Goal: Transaction & Acquisition: Book appointment/travel/reservation

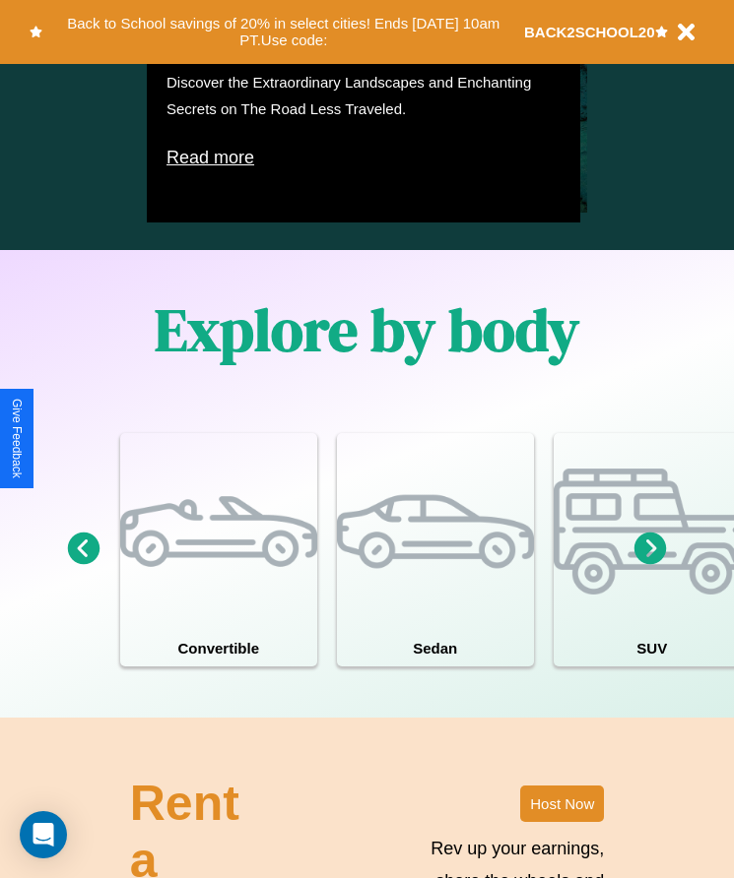
scroll to position [1504, 0]
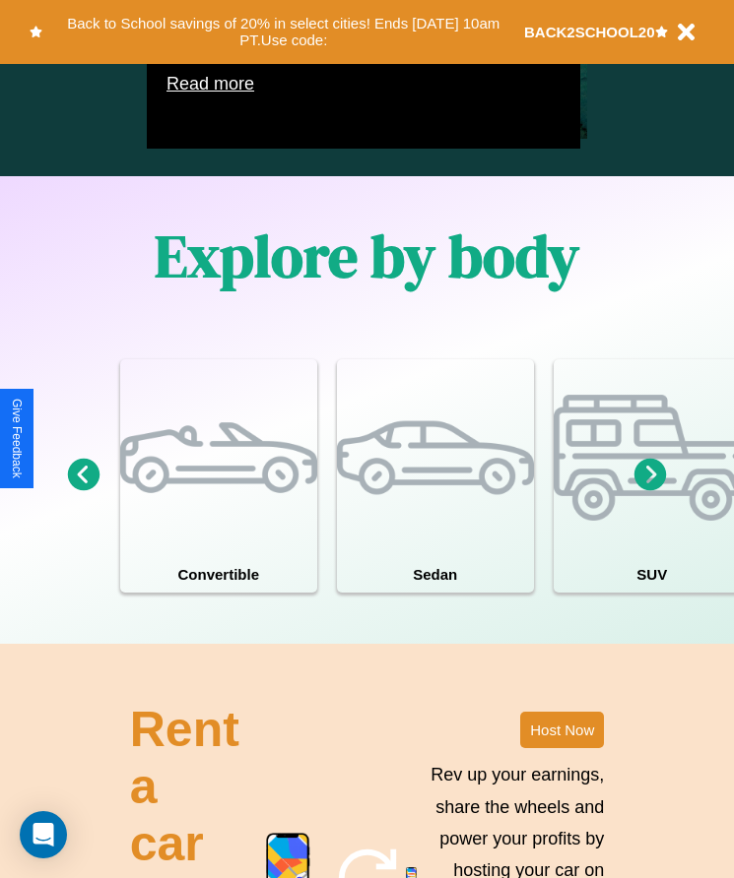
click at [650, 491] on icon at bounding box center [650, 475] width 32 height 32
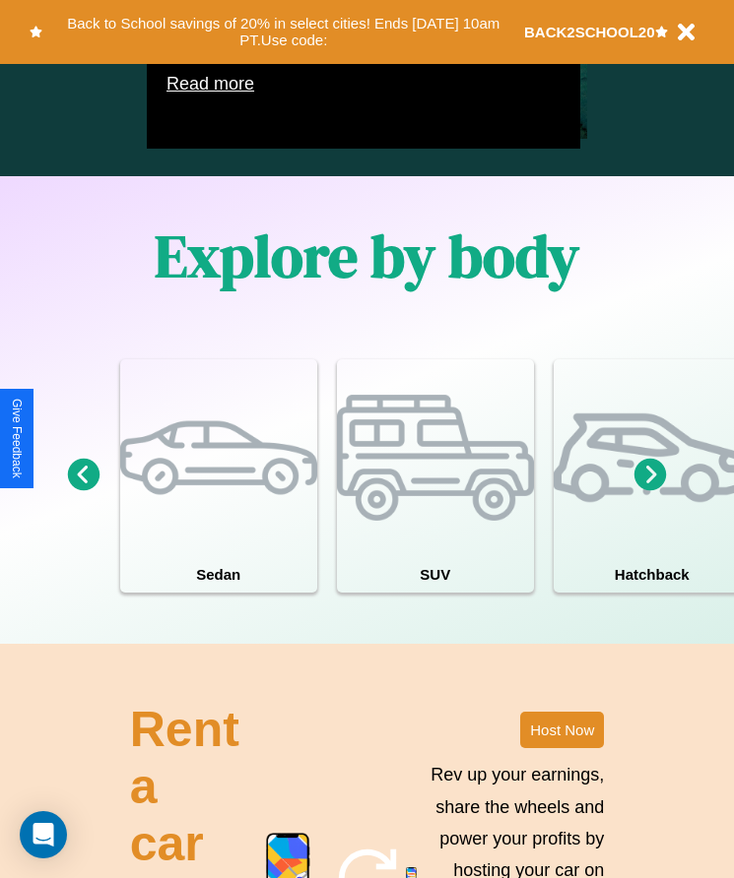
click at [650, 491] on icon at bounding box center [650, 475] width 32 height 32
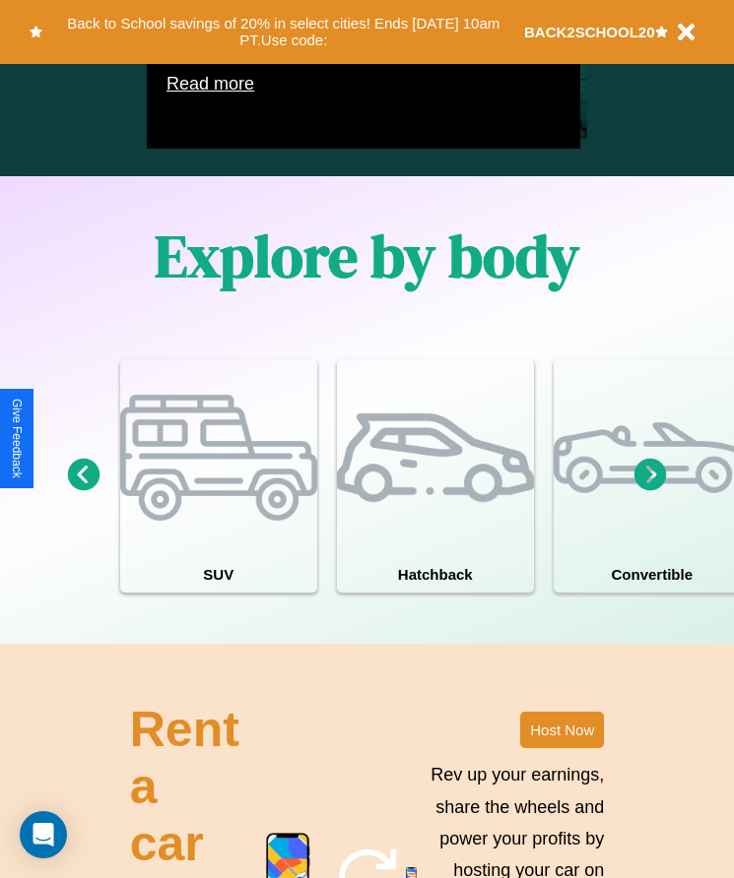
click at [650, 491] on icon at bounding box center [650, 475] width 32 height 32
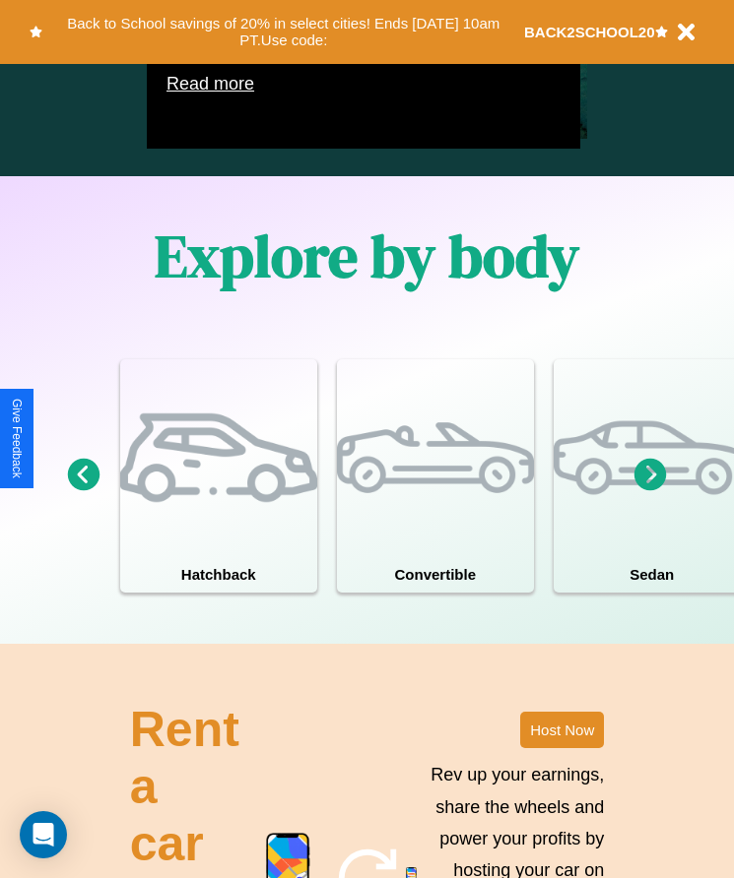
click at [650, 491] on icon at bounding box center [650, 475] width 32 height 32
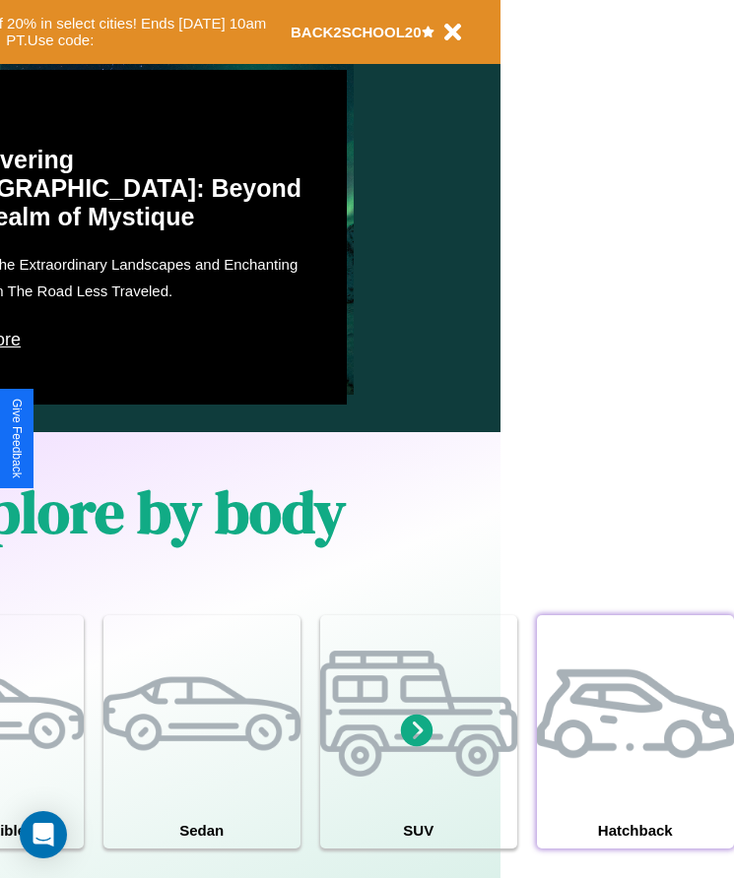
click at [634, 761] on div at bounding box center [635, 713] width 197 height 197
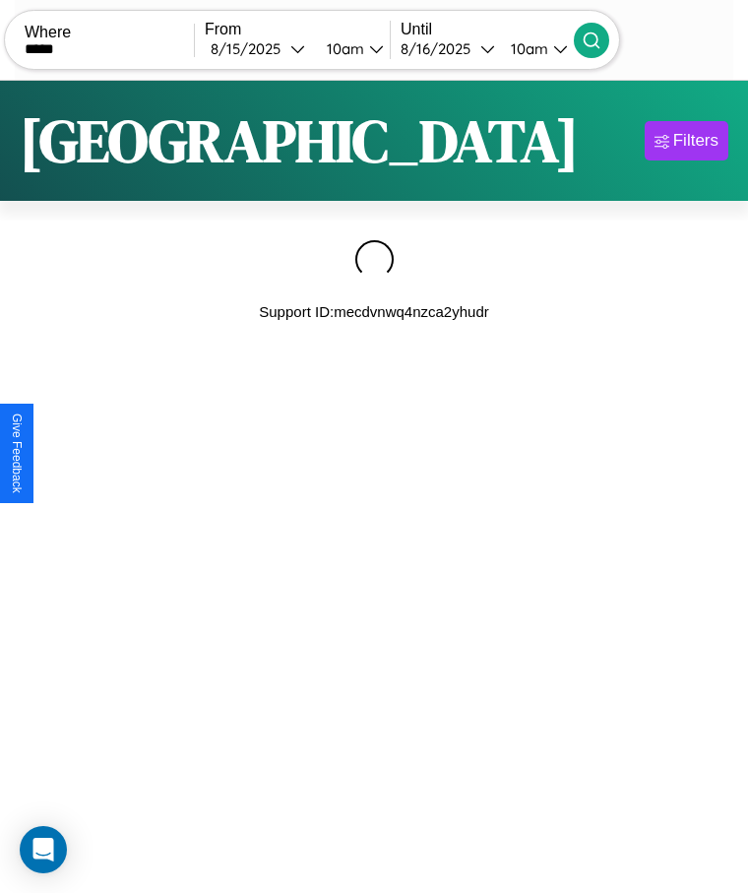
type input "*****"
click at [602, 39] on icon at bounding box center [592, 41] width 20 height 20
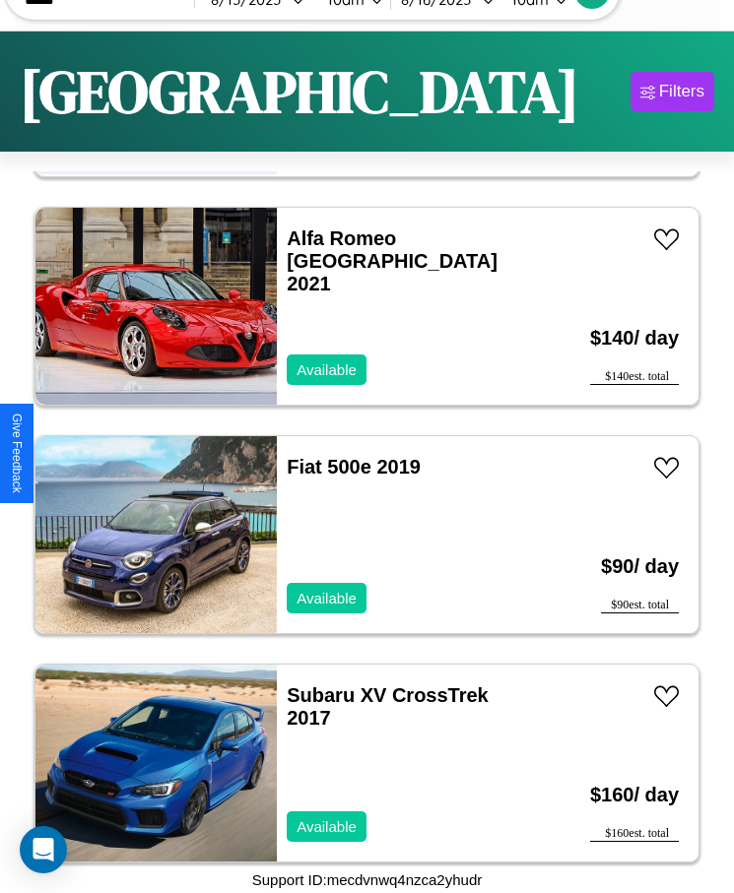
scroll to position [4355, 0]
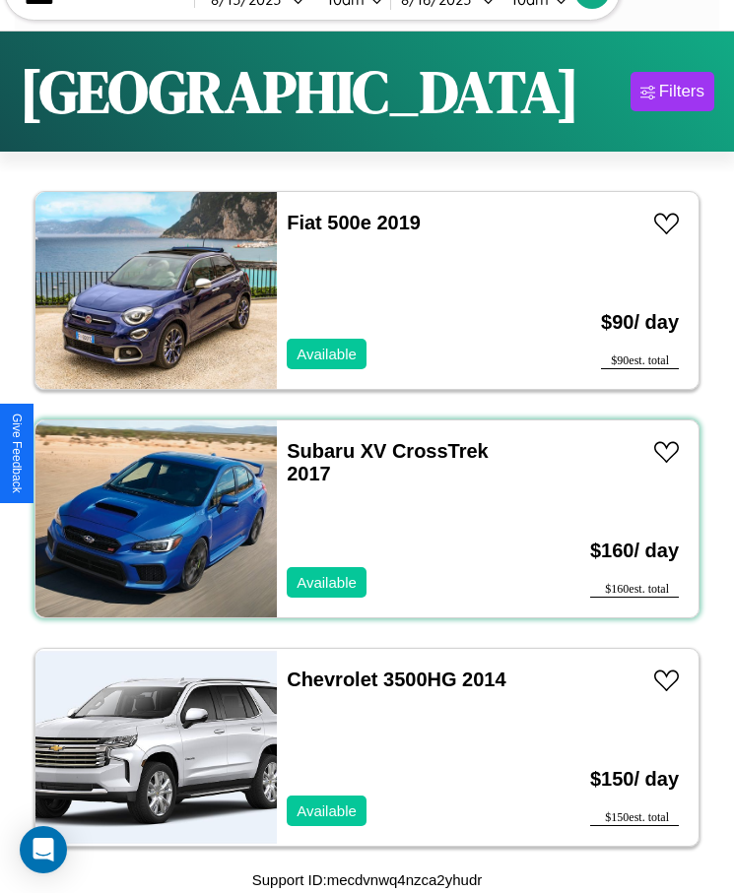
click at [359, 519] on div "Subaru XV CrossTrek 2017 Available" at bounding box center [407, 518] width 261 height 197
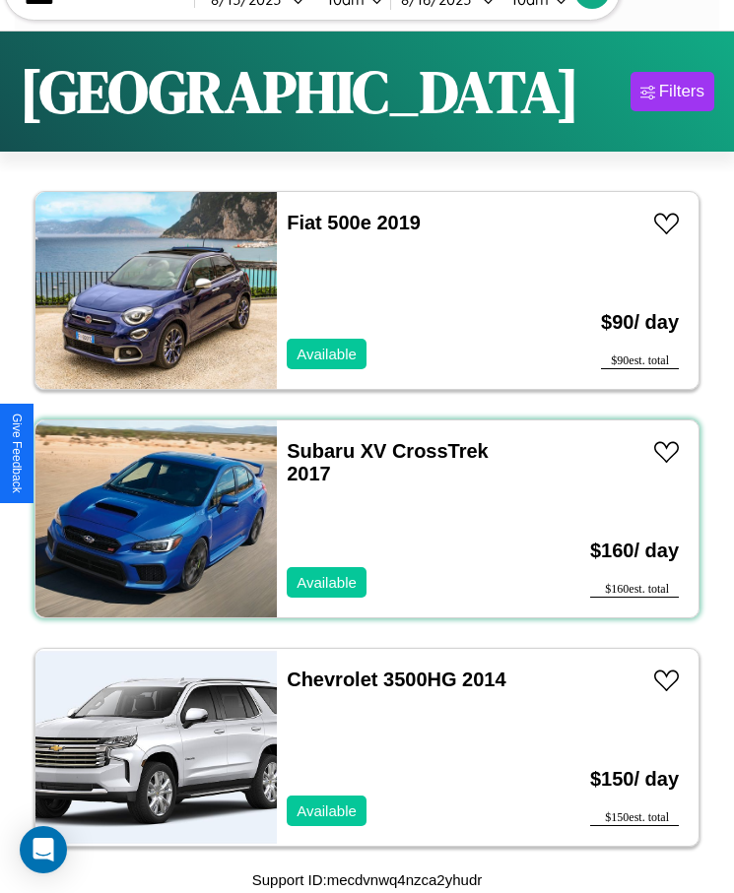
click at [359, 519] on div "Subaru XV CrossTrek 2017 Available" at bounding box center [407, 518] width 261 height 197
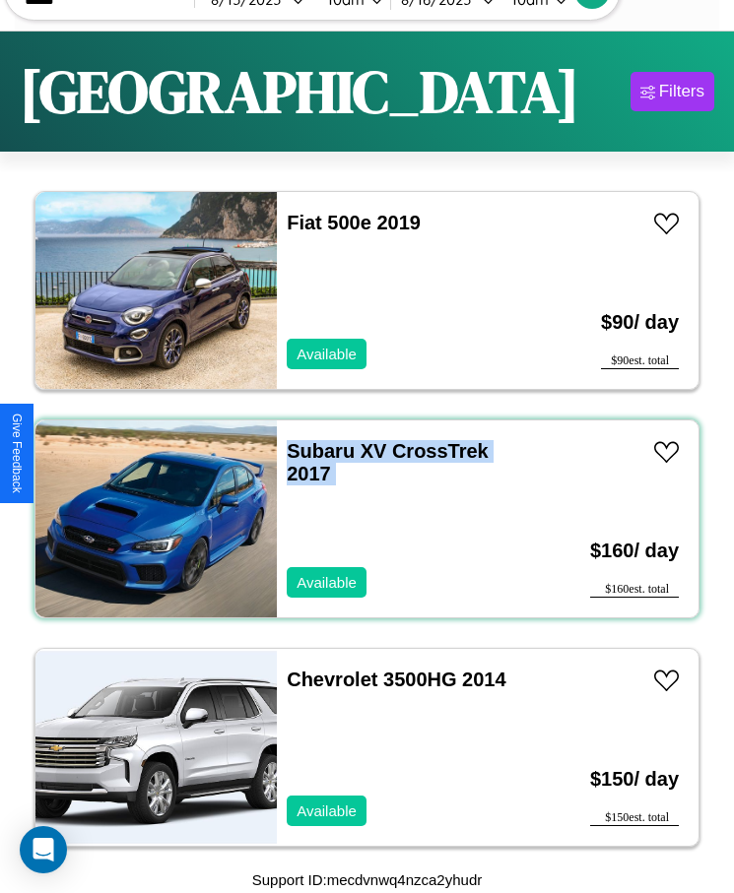
click at [359, 519] on div "Subaru XV CrossTrek 2017 Available" at bounding box center [407, 518] width 261 height 197
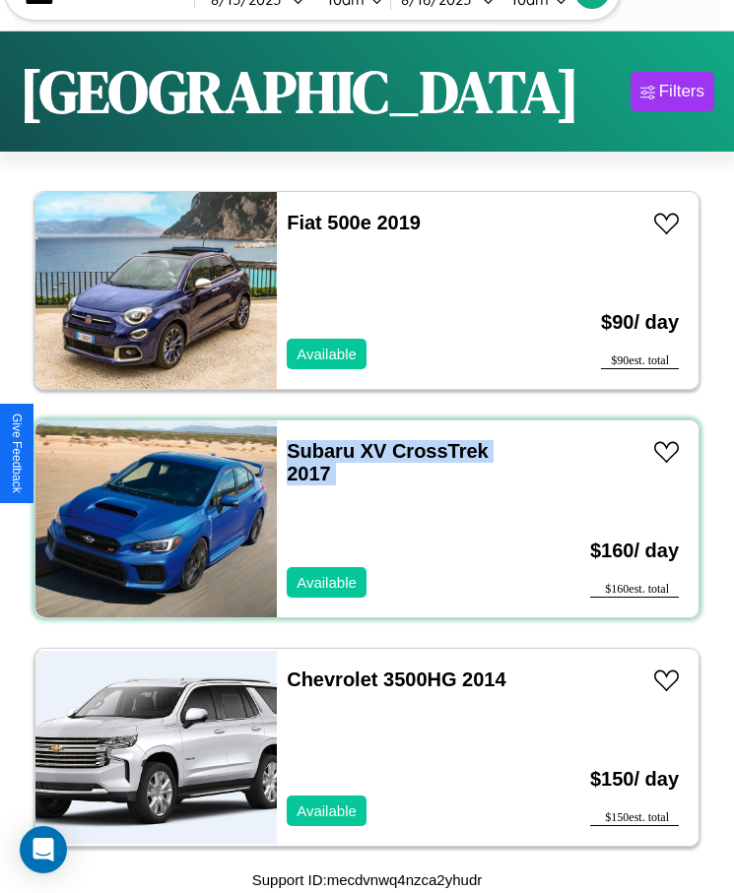
click at [359, 519] on div "Subaru XV CrossTrek 2017 Available" at bounding box center [407, 518] width 261 height 197
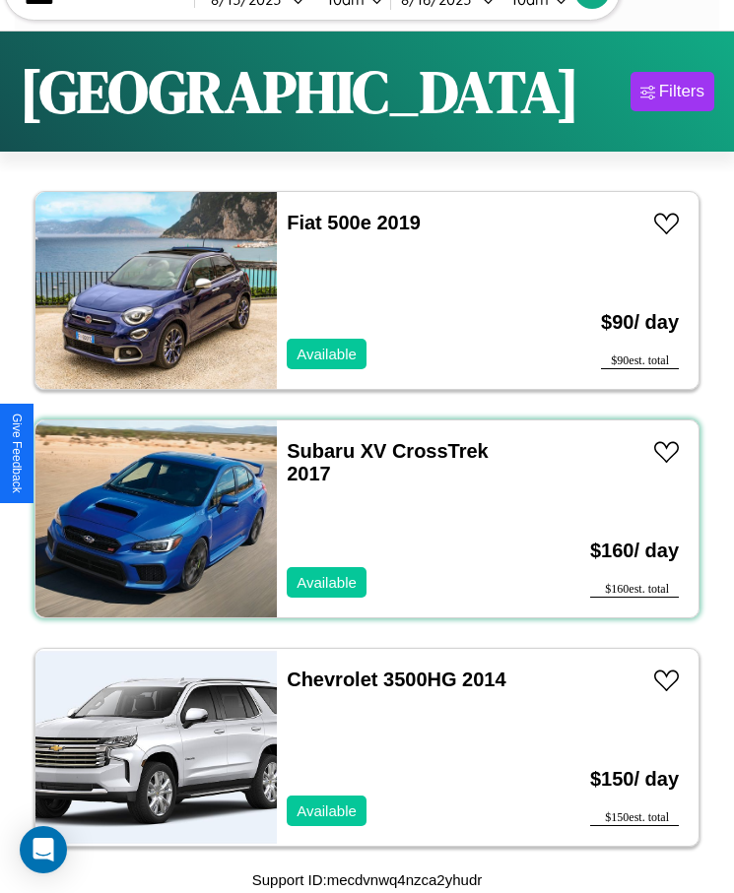
click at [359, 519] on div "Subaru XV CrossTrek 2017 Available" at bounding box center [407, 518] width 261 height 197
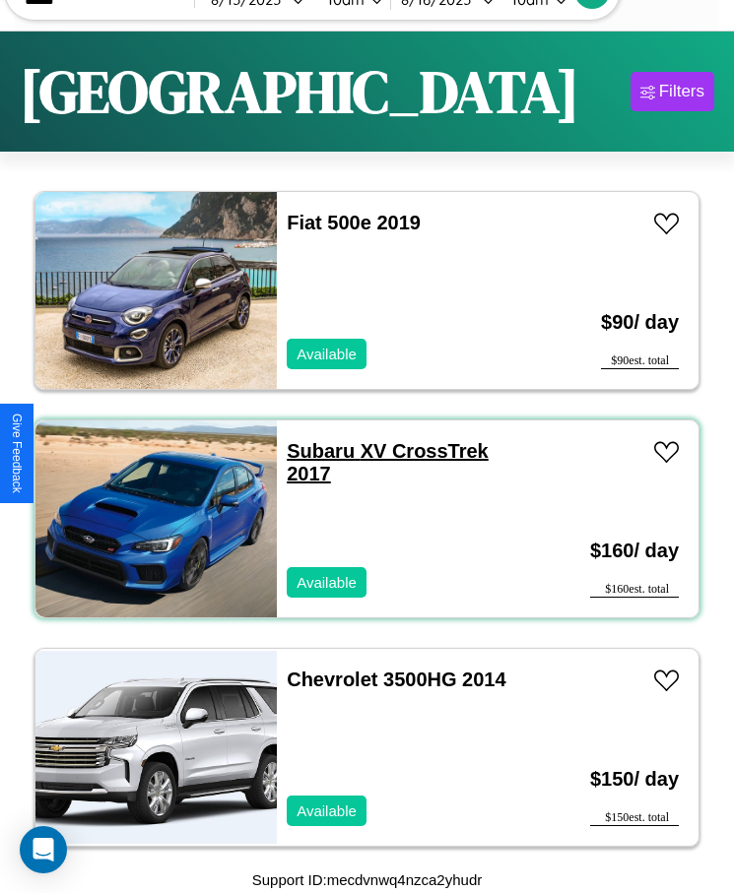
click at [314, 451] on link "Subaru XV CrossTrek 2017" at bounding box center [388, 462] width 202 height 44
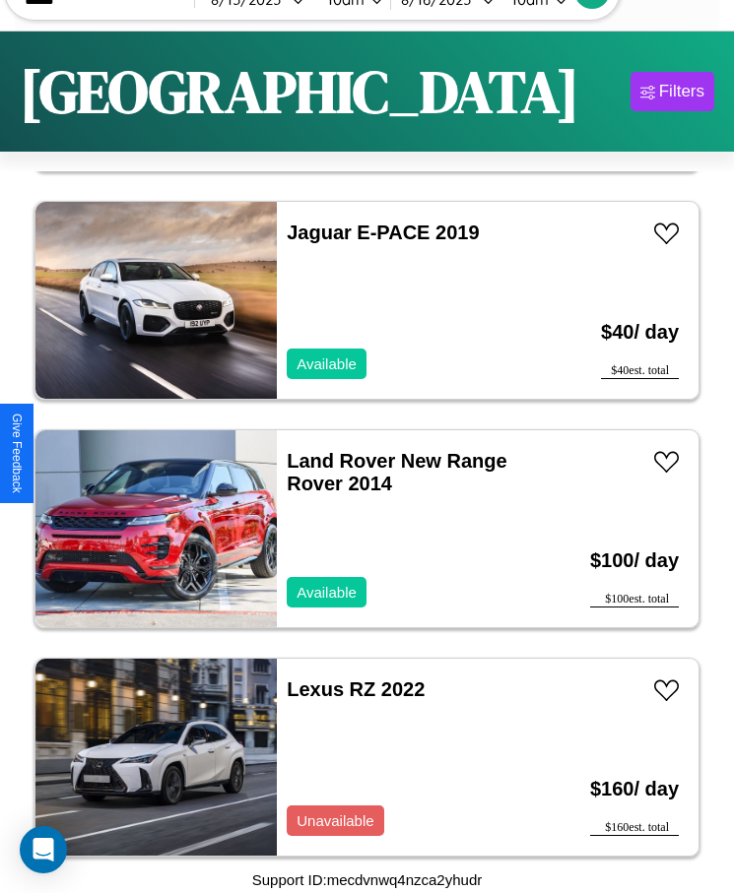
scroll to position [9380, 0]
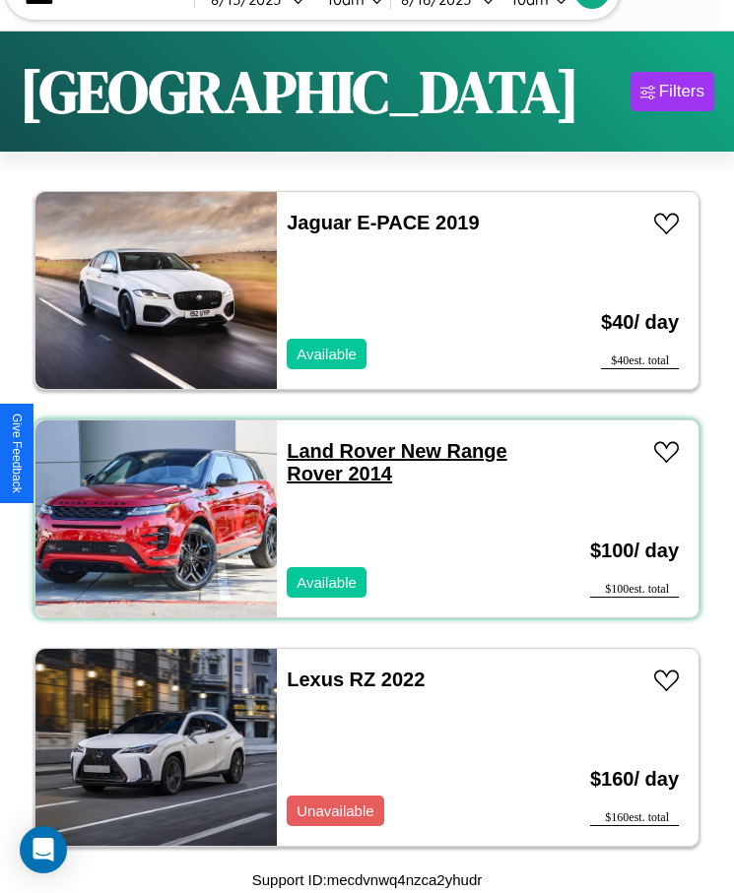
click at [335, 451] on link "Land Rover New Range Rover 2014" at bounding box center [397, 462] width 220 height 44
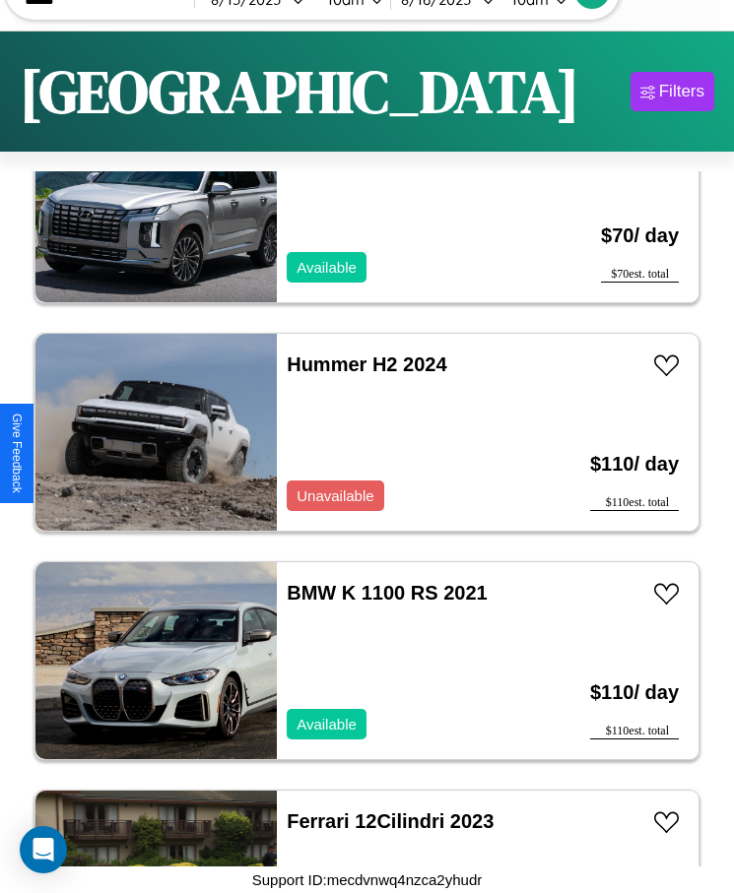
scroll to position [14406, 0]
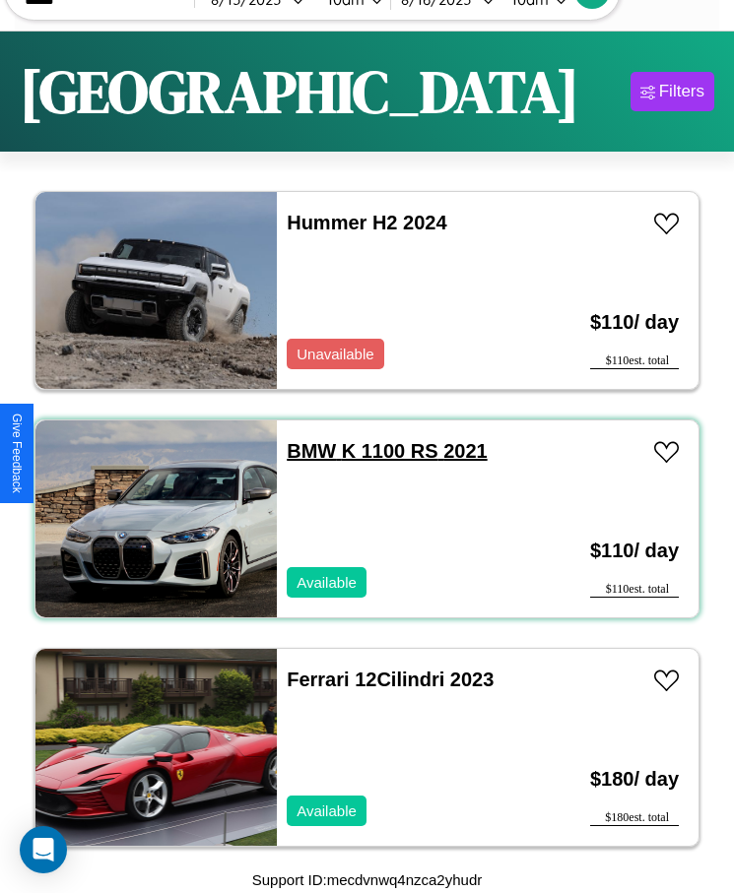
click at [305, 451] on link "BMW K 1100 RS 2021" at bounding box center [387, 451] width 200 height 22
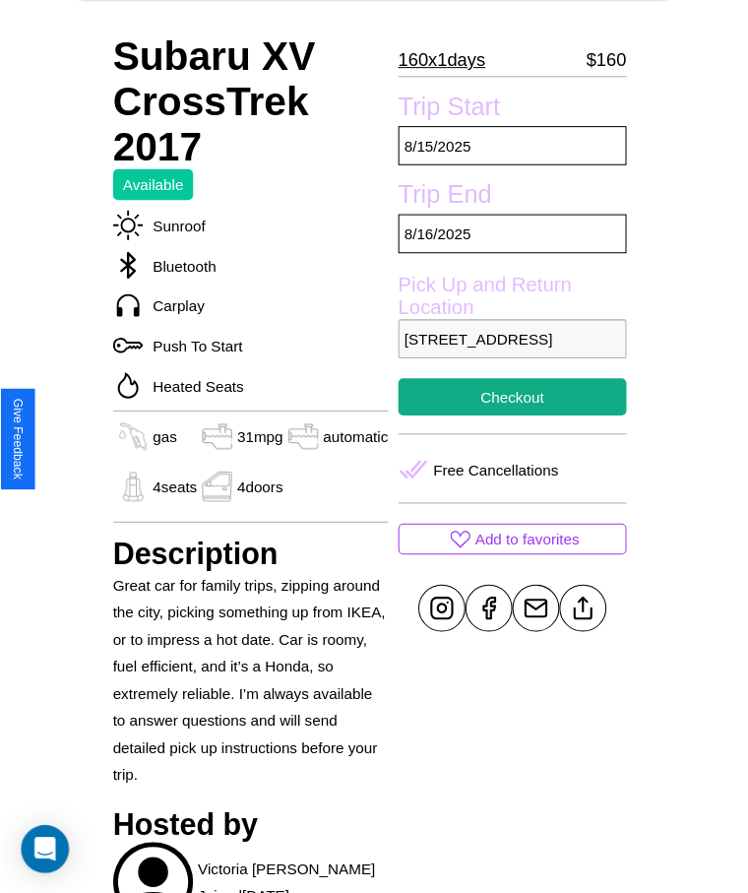
scroll to position [645, 0]
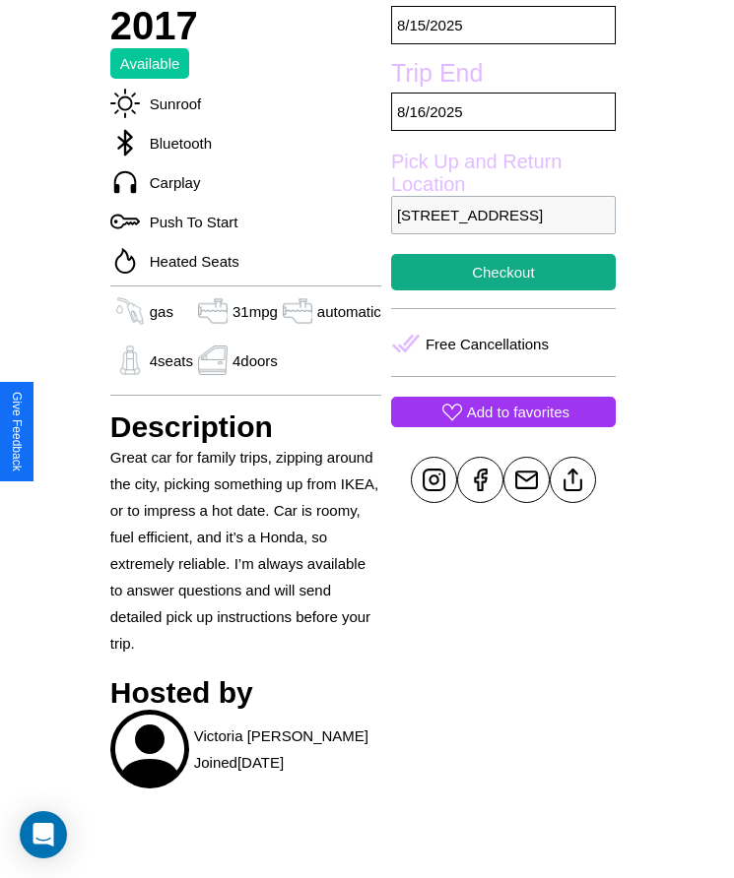
click at [501, 425] on p "Add to favorites" at bounding box center [518, 412] width 102 height 27
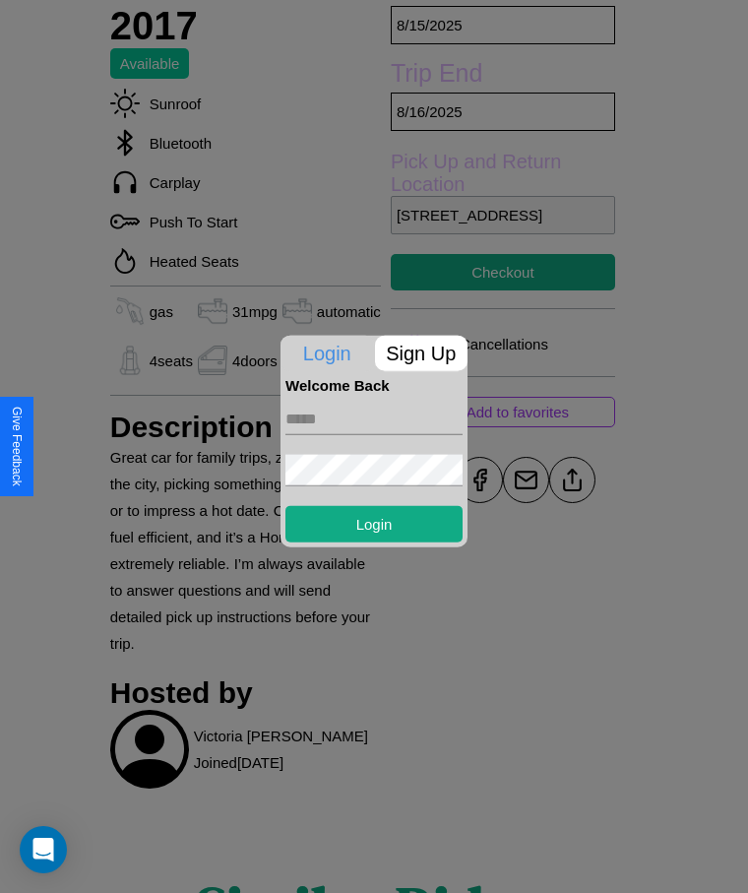
click at [420, 352] on p "Sign Up" at bounding box center [422, 352] width 94 height 35
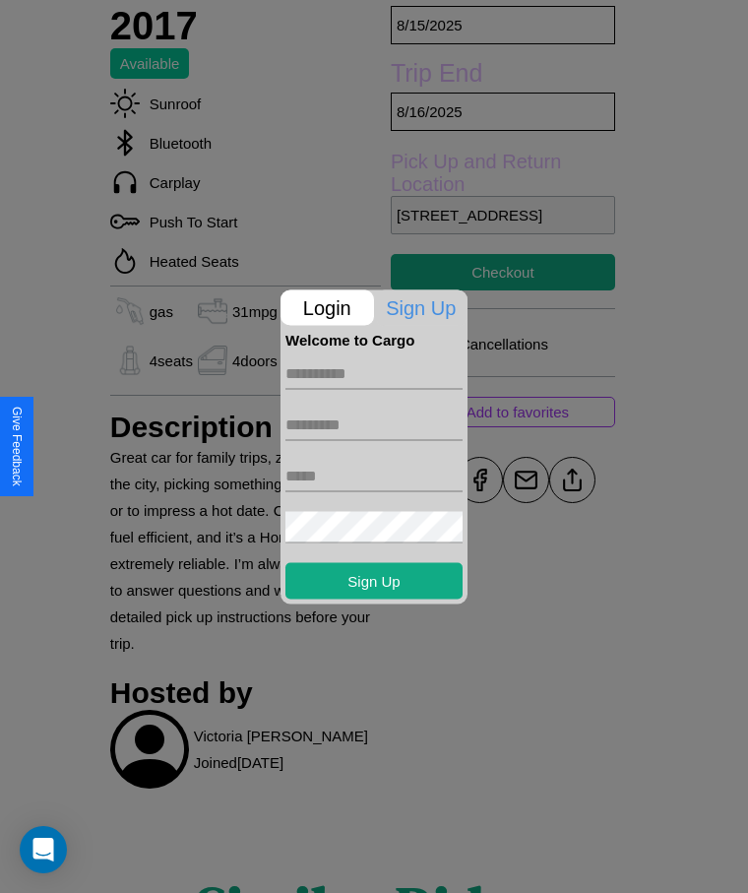
click at [374, 373] on input "text" at bounding box center [374, 373] width 177 height 32
type input "******"
click at [374, 424] on input "text" at bounding box center [374, 425] width 177 height 32
type input "*****"
click at [374, 476] on input "text" at bounding box center [374, 476] width 177 height 32
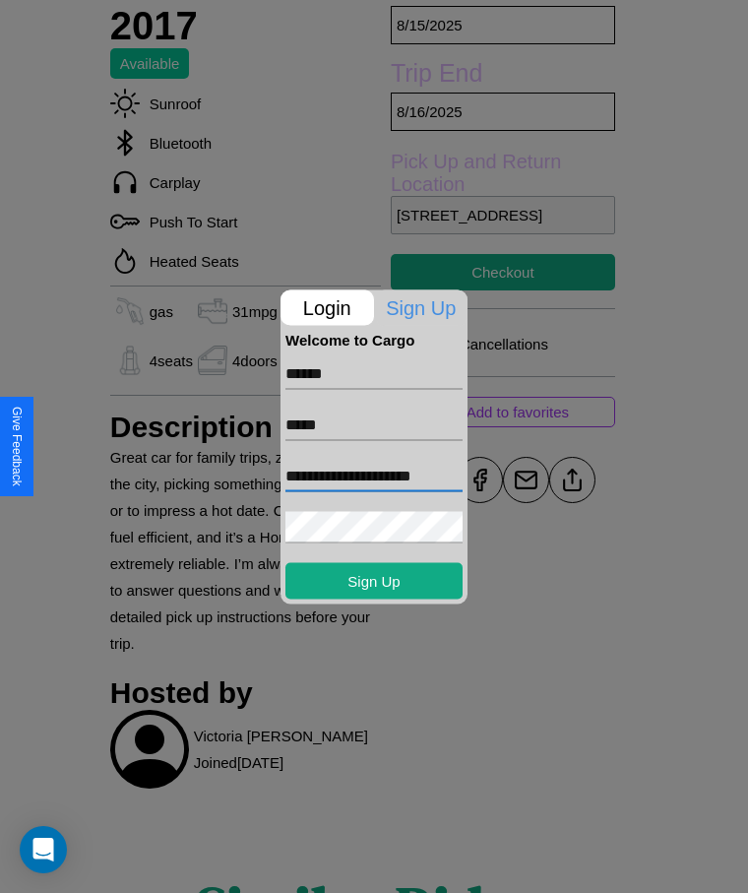
scroll to position [0, 5]
type input "**********"
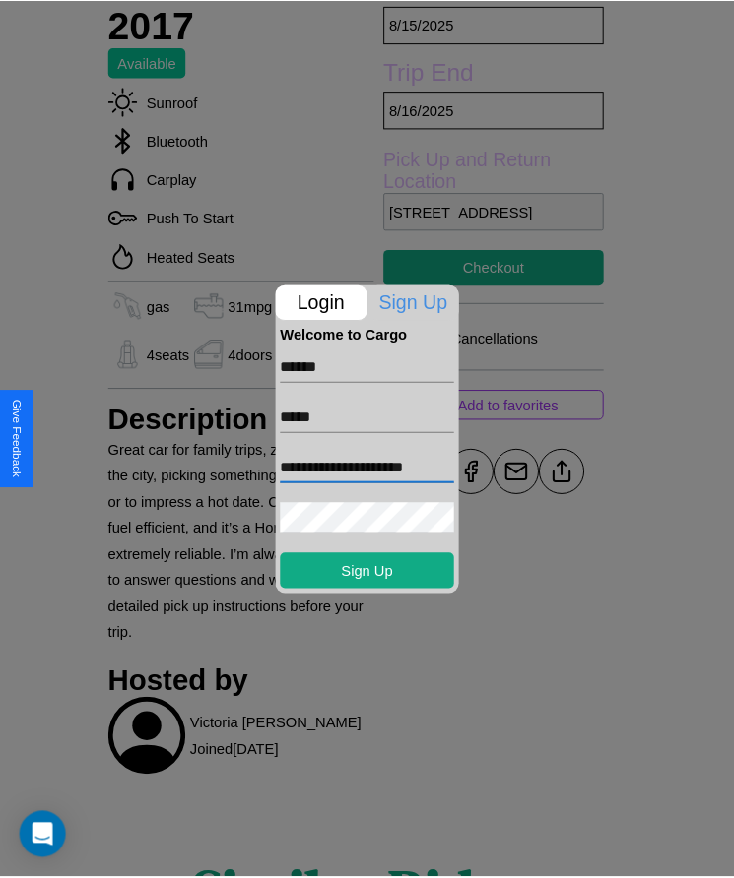
scroll to position [0, 0]
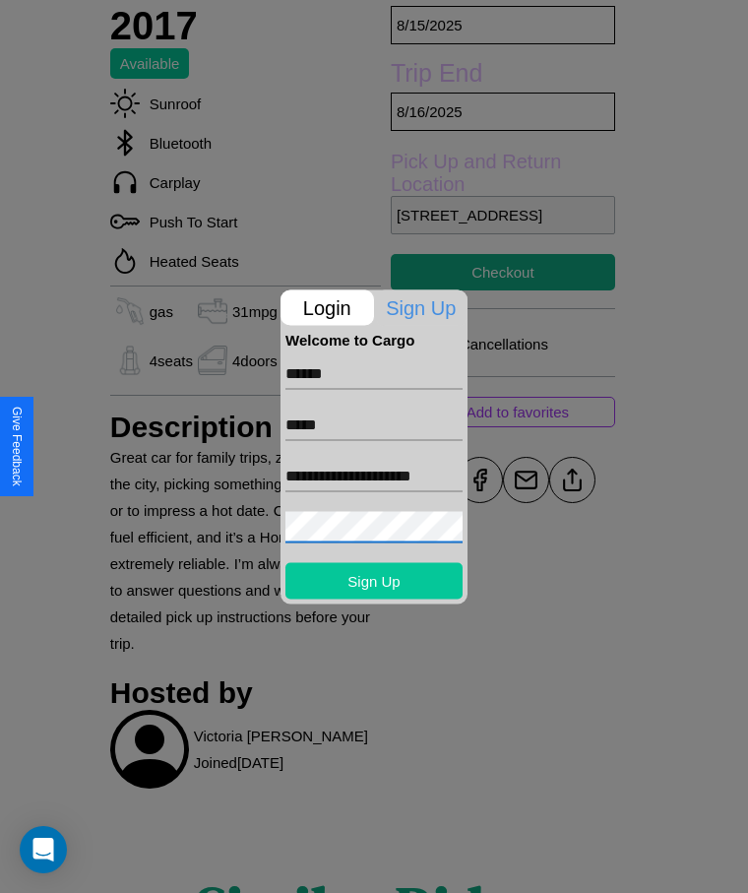
click at [374, 580] on button "Sign Up" at bounding box center [374, 580] width 177 height 36
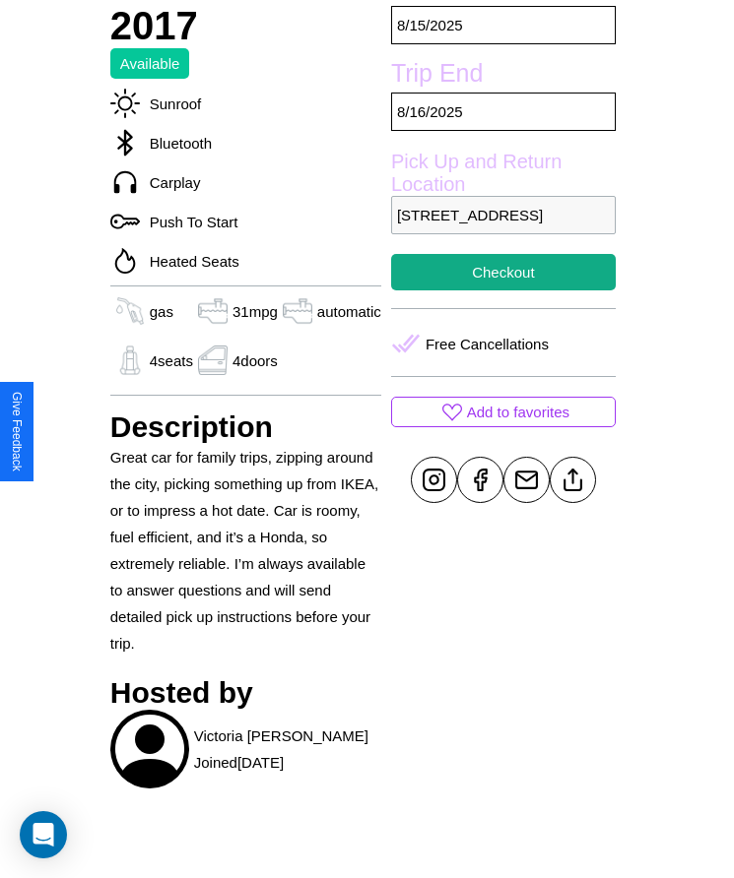
scroll to position [645, 0]
